Goal: Information Seeking & Learning: Learn about a topic

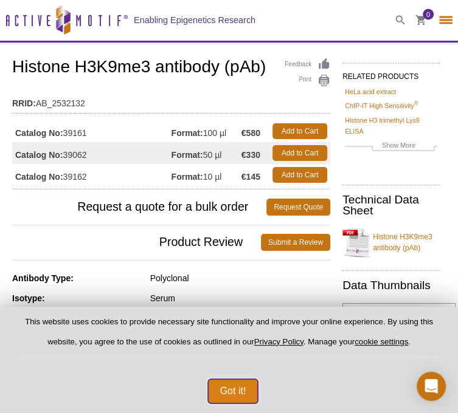
click at [238, 386] on button "Got it!" at bounding box center [233, 391] width 50 height 24
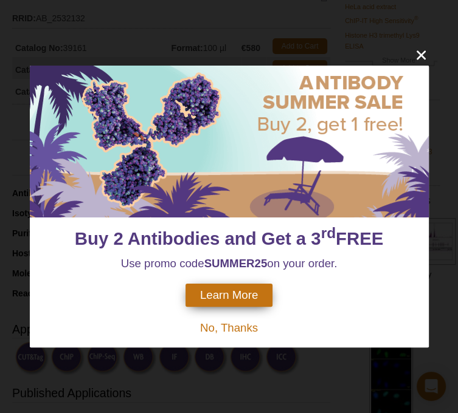
scroll to position [92, 0]
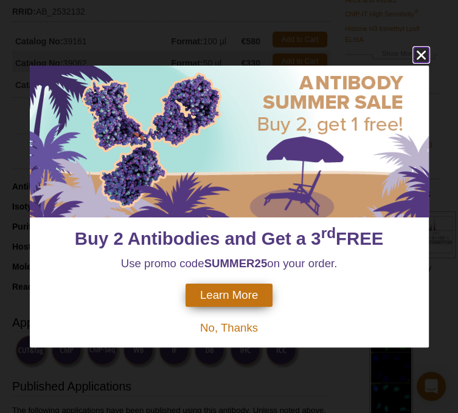
click at [416, 50] on icon "close" at bounding box center [420, 54] width 15 height 15
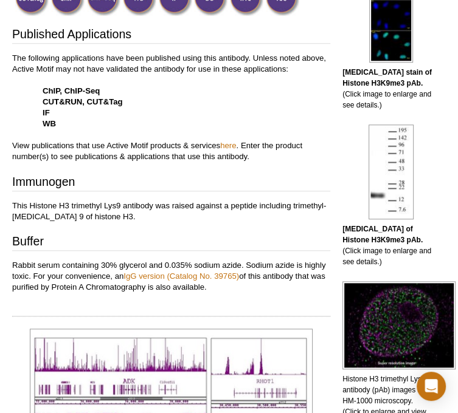
scroll to position [447, 0]
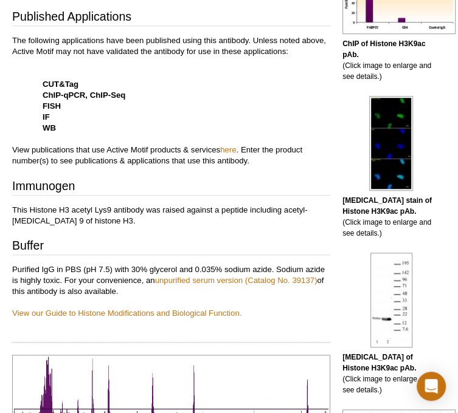
scroll to position [464, 0]
